Goal: Task Accomplishment & Management: Manage account settings

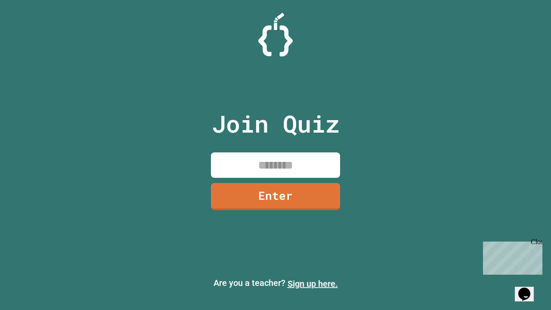
click at [312, 284] on link "Sign up here." at bounding box center [313, 283] width 50 height 10
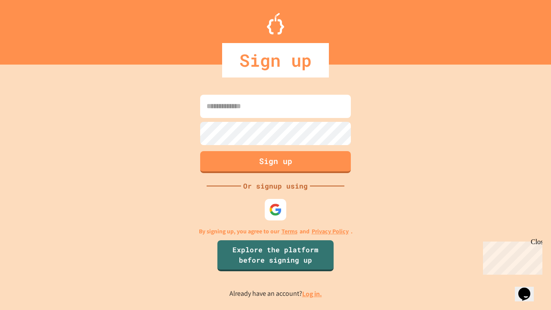
click at [312, 294] on link "Log in." at bounding box center [312, 293] width 20 height 9
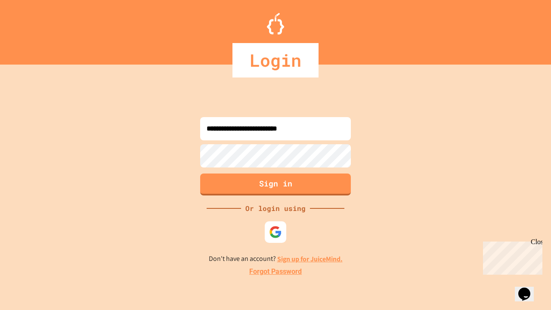
type input "**********"
